Goal: Obtain resource: Download file/media

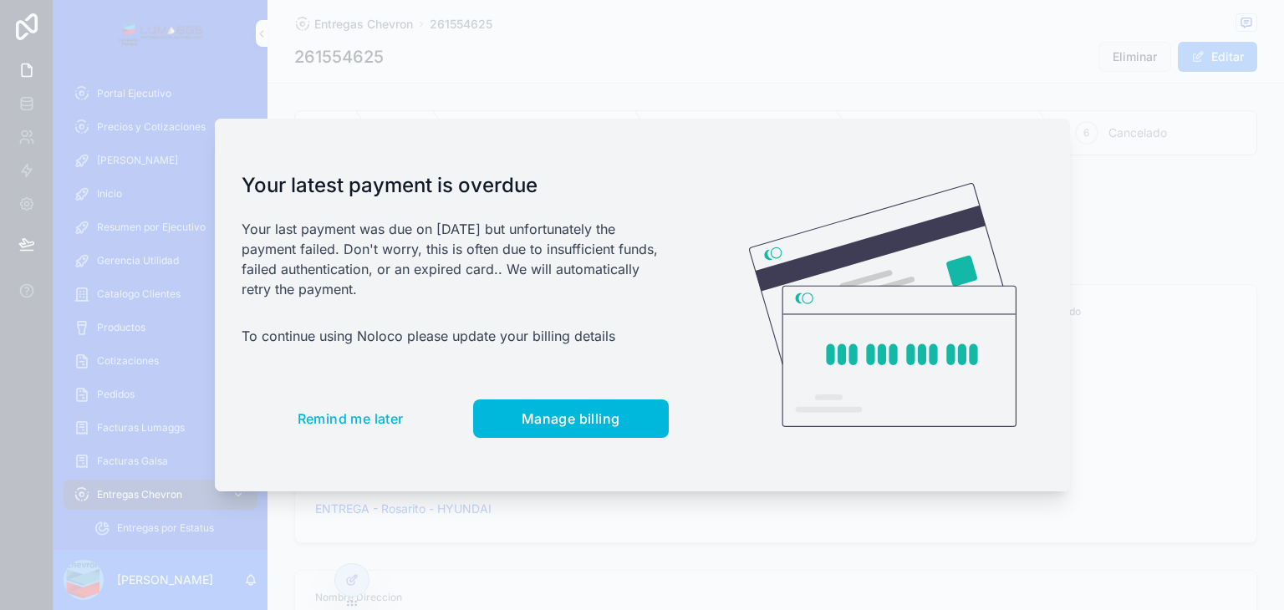
scroll to position [48, 0]
click at [364, 418] on span "Remind me later" at bounding box center [351, 418] width 106 height 17
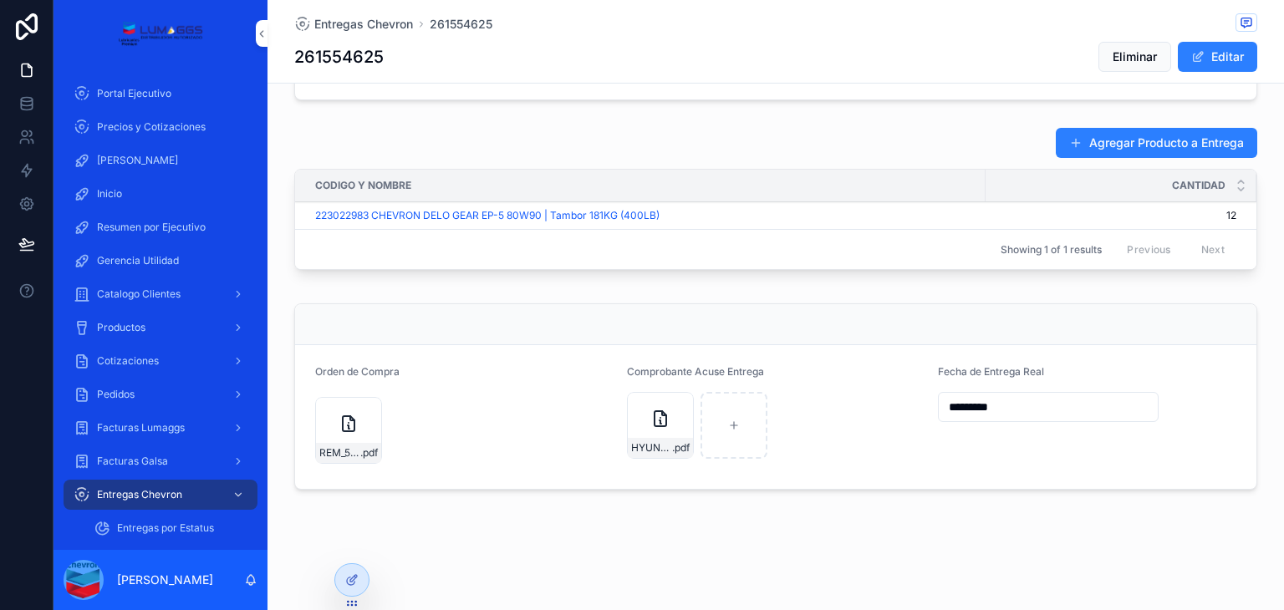
scroll to position [662, 0]
click at [644, 410] on div "HYUNDAI-02102025 .pdf" at bounding box center [660, 425] width 67 height 67
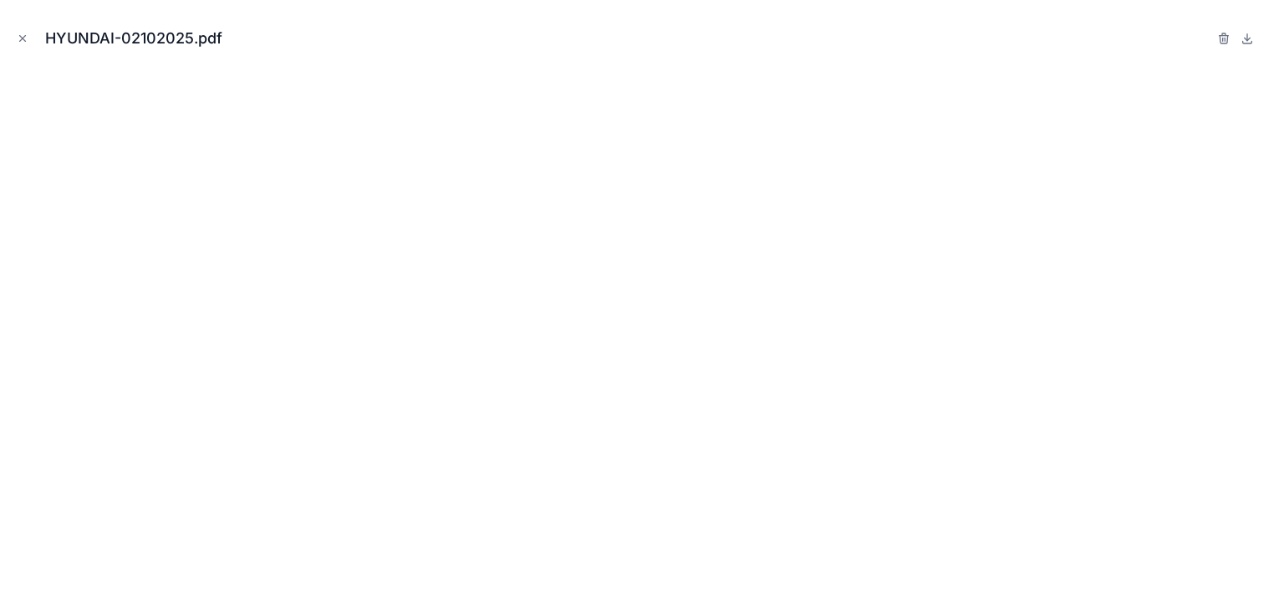
click at [20, 34] on icon "Close modal" at bounding box center [23, 39] width 12 height 12
